Goal: Task Accomplishment & Management: Use online tool/utility

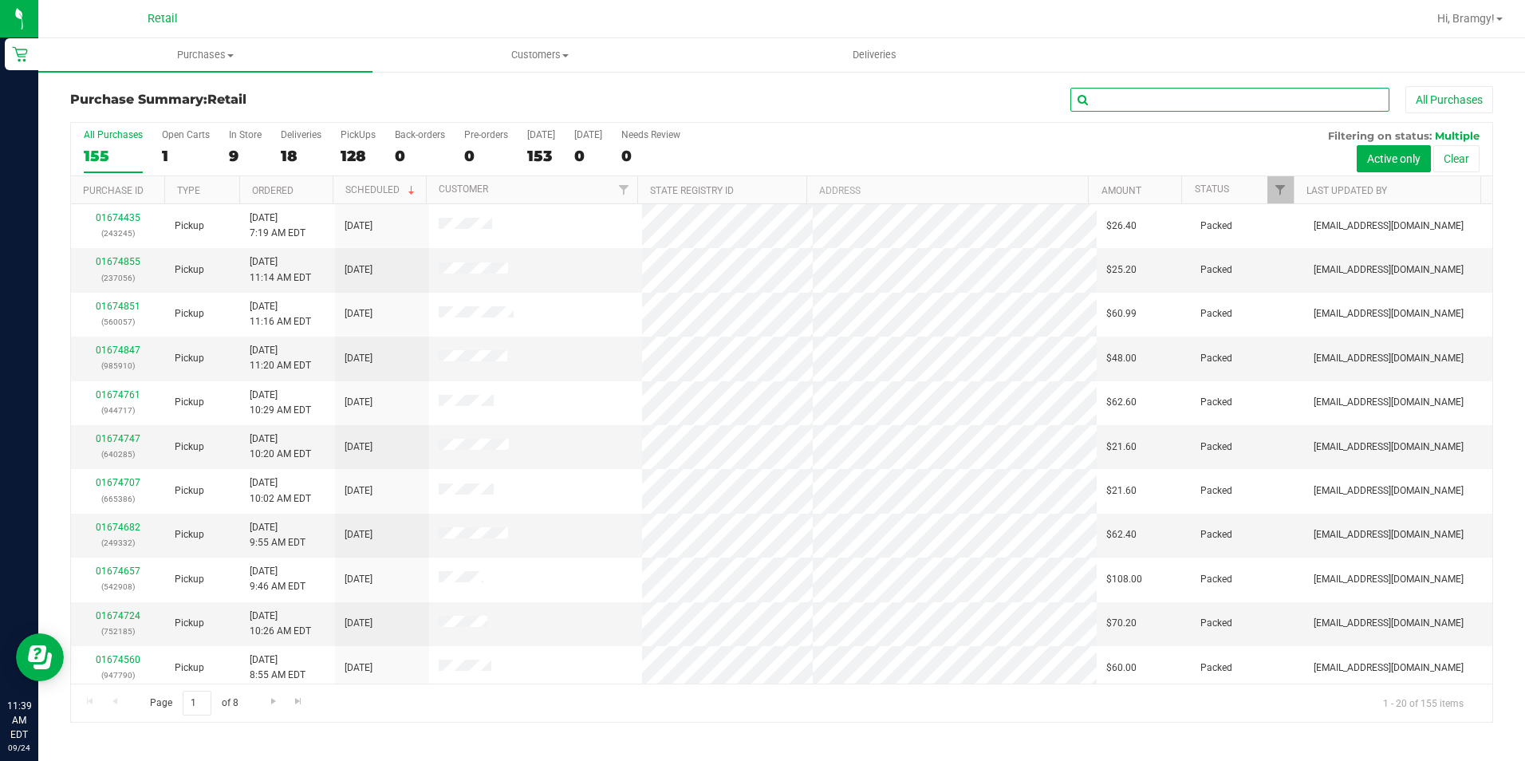
click at [1136, 101] on input "text" at bounding box center [1229, 100] width 319 height 24
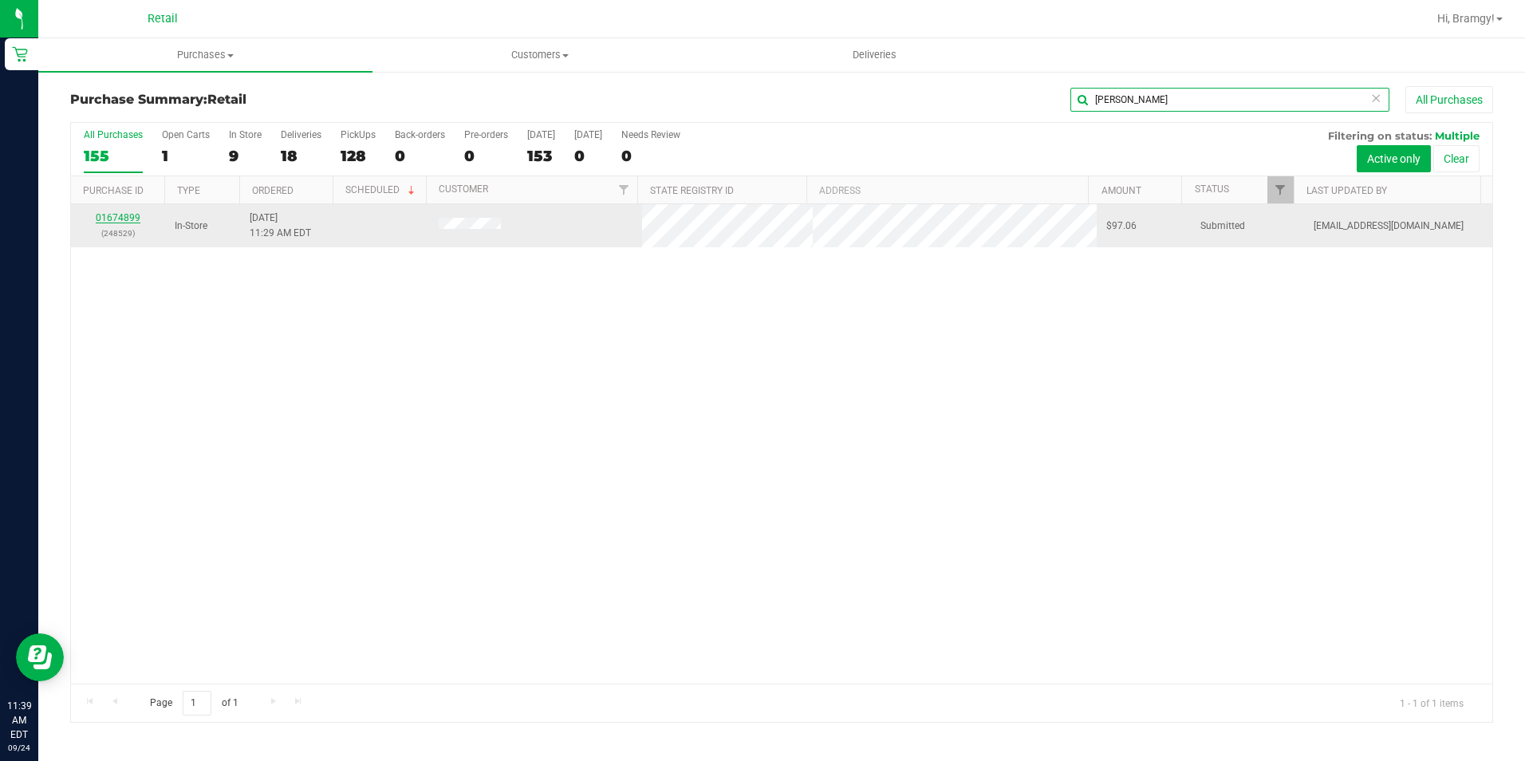
type input "[PERSON_NAME]"
click at [123, 217] on link "01674899" at bounding box center [118, 217] width 45 height 11
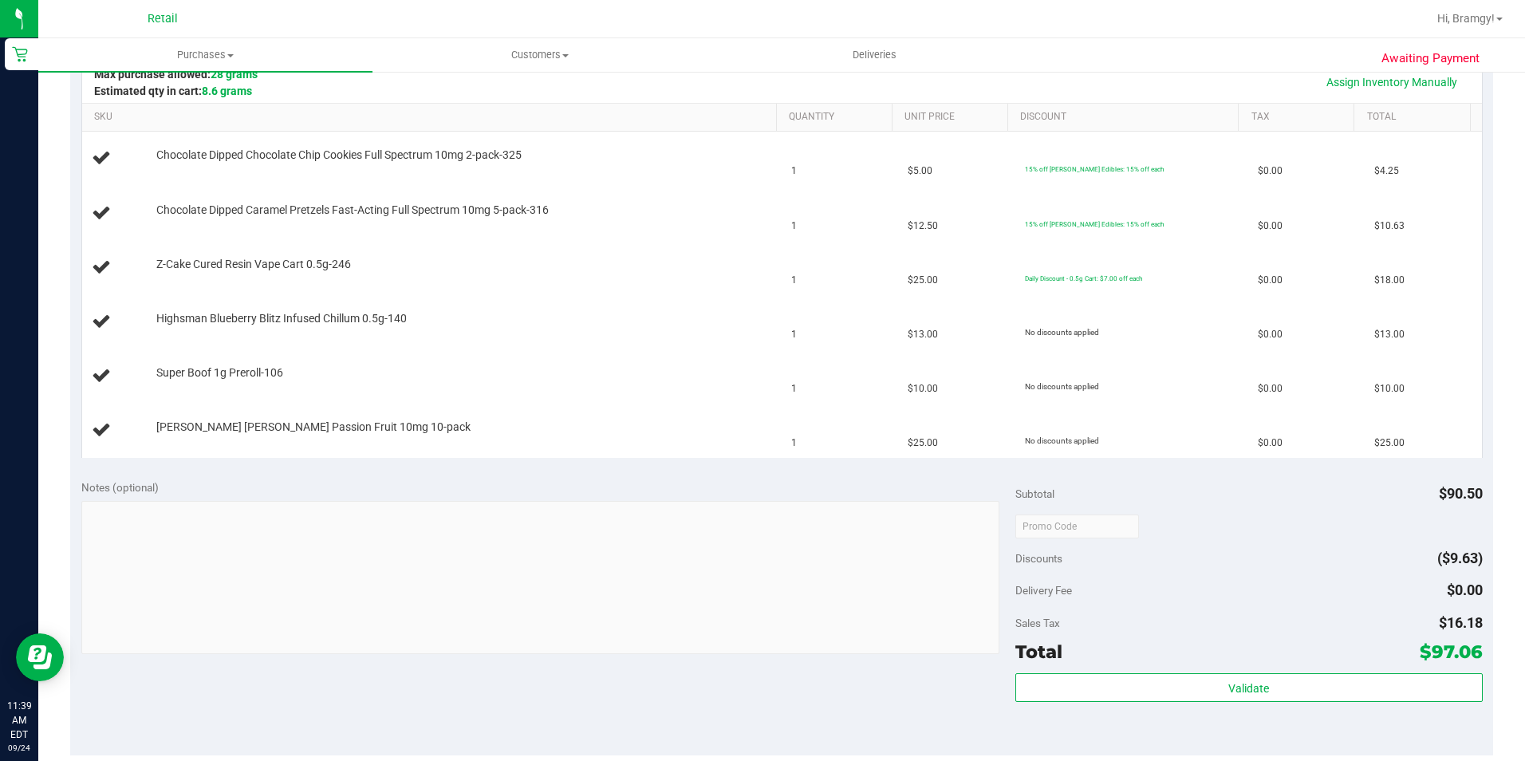
scroll to position [478, 0]
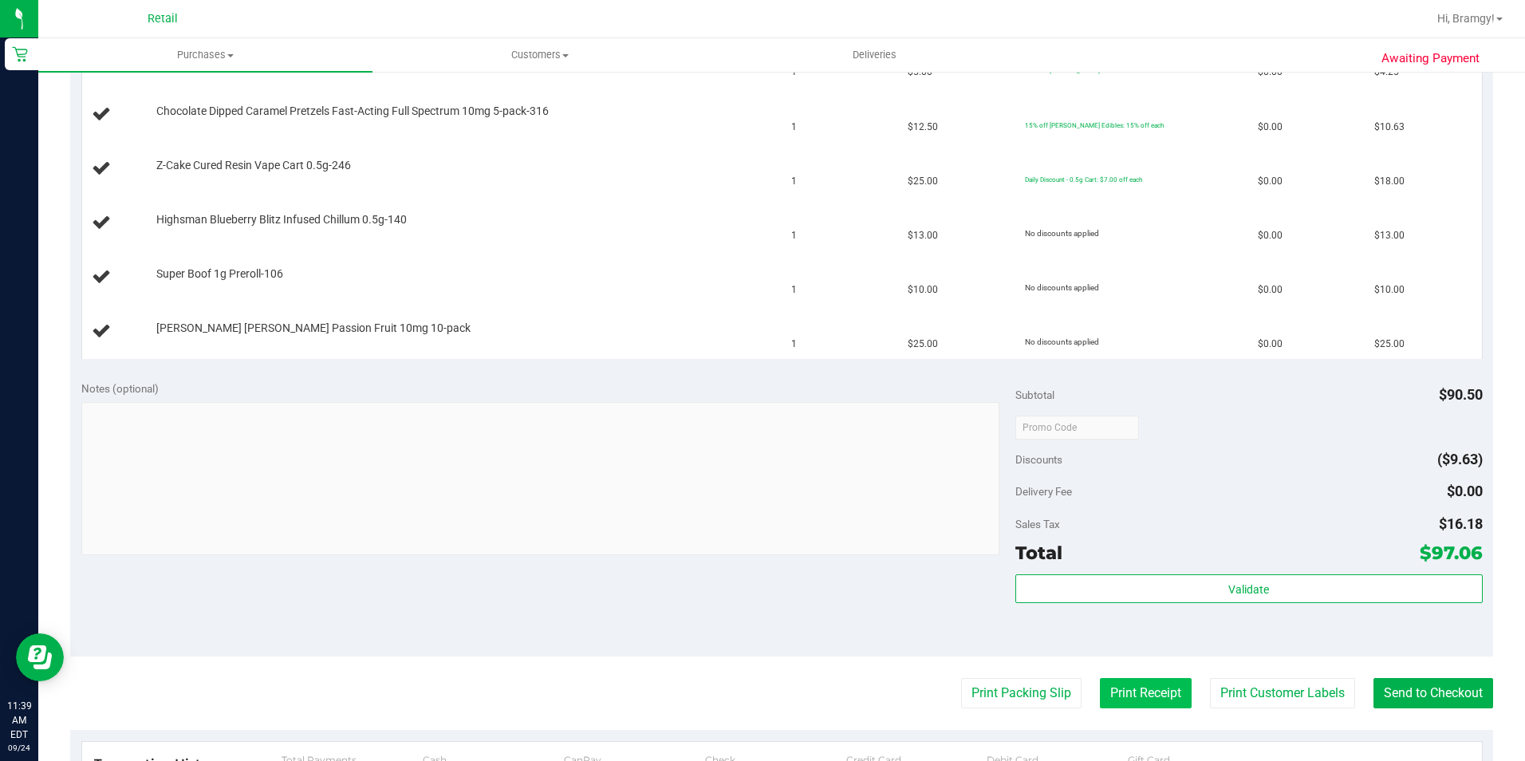
click at [1144, 701] on button "Print Receipt" at bounding box center [1146, 693] width 92 height 30
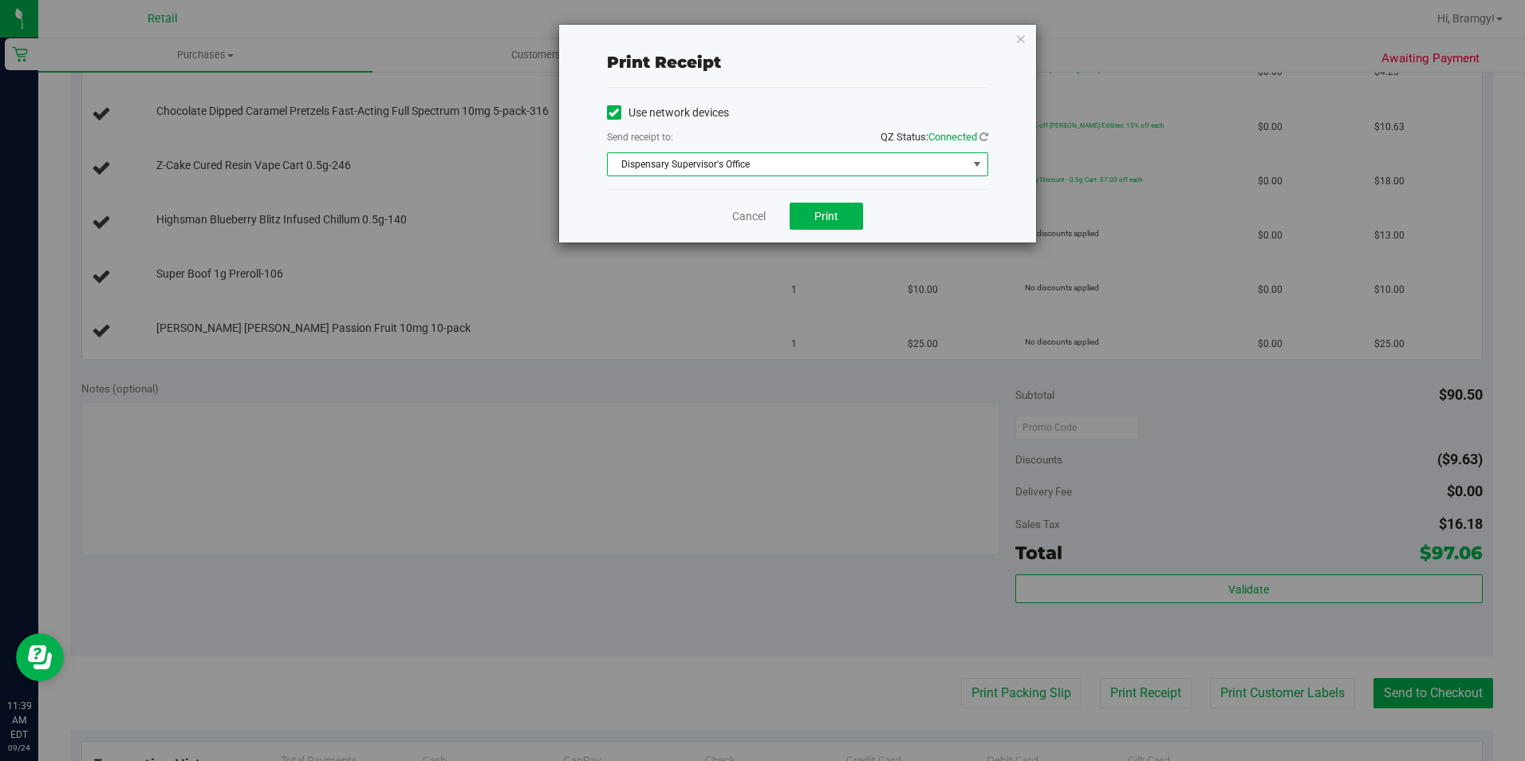
click at [907, 163] on span "Dispensary Supervisor's Office" at bounding box center [788, 164] width 360 height 22
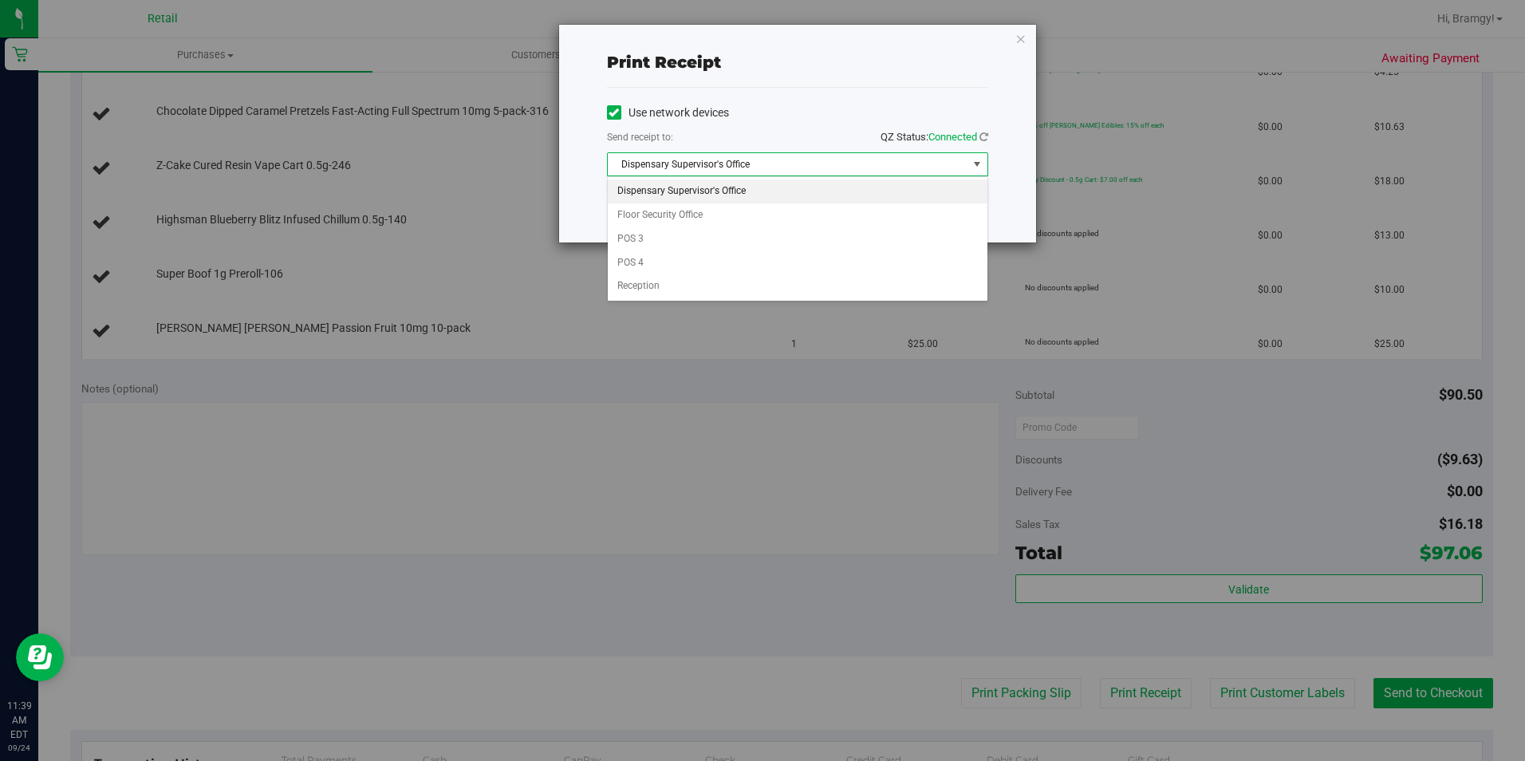
click at [610, 112] on icon at bounding box center [613, 112] width 10 height 0
click at [0, 0] on input "Use network devices" at bounding box center [0, 0] width 0 height 0
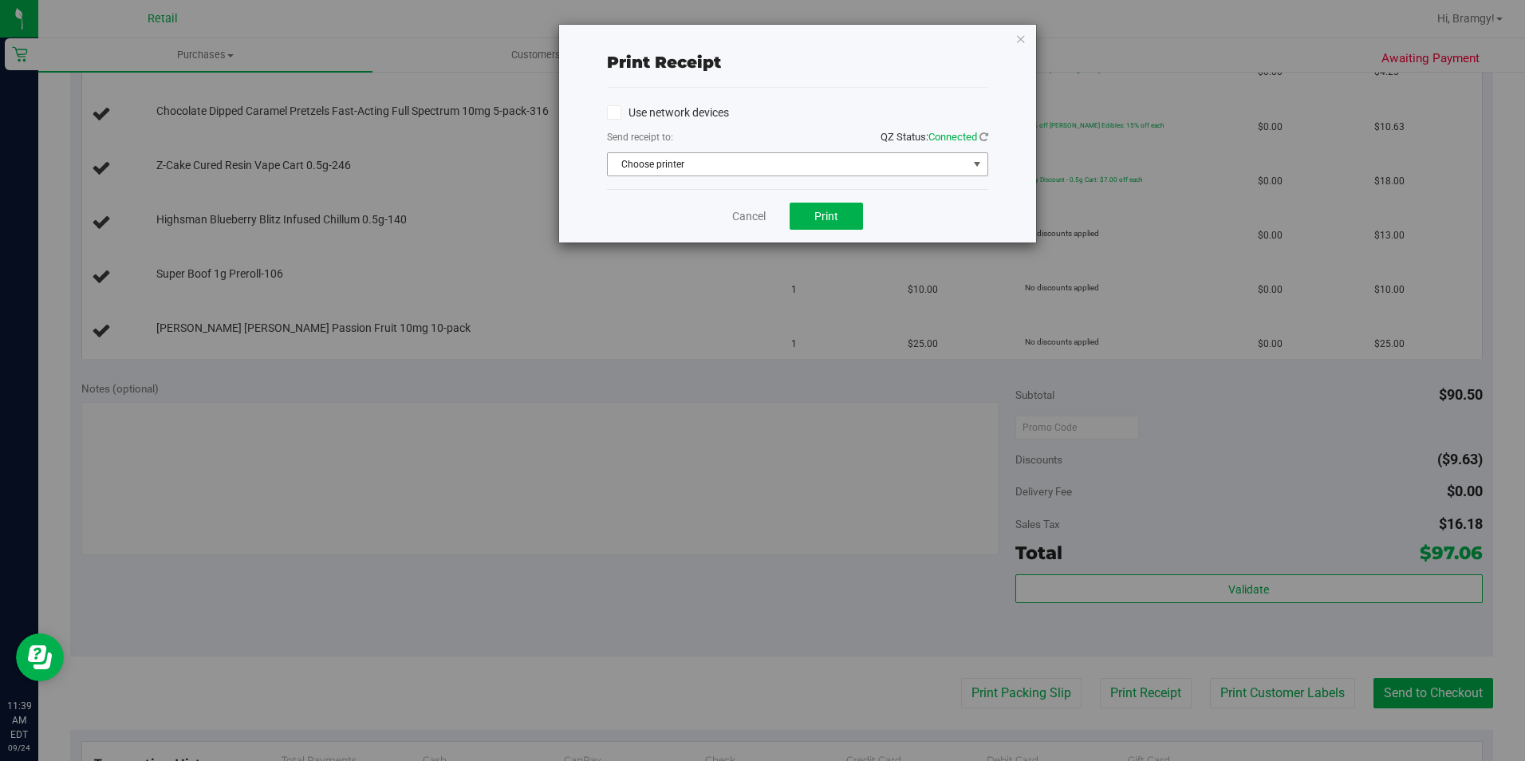
click at [660, 159] on span "Choose printer" at bounding box center [788, 164] width 360 height 22
drag, startPoint x: 717, startPoint y: 217, endPoint x: 730, endPoint y: 217, distance: 13.6
click at [719, 217] on li "Star TSP143IIILAN Cutter" at bounding box center [798, 215] width 380 height 24
click at [816, 222] on span "Print" at bounding box center [826, 216] width 24 height 13
